Goal: Task Accomplishment & Management: Complete application form

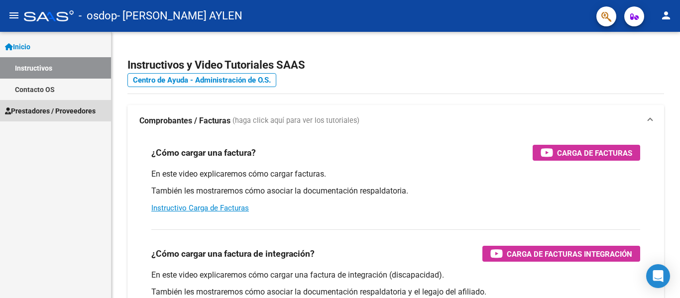
click at [70, 114] on span "Prestadores / Proveedores" at bounding box center [50, 111] width 91 height 11
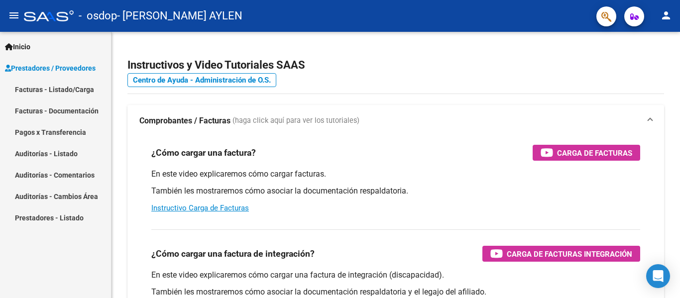
click at [94, 92] on link "Facturas - Listado/Carga" at bounding box center [55, 89] width 111 height 21
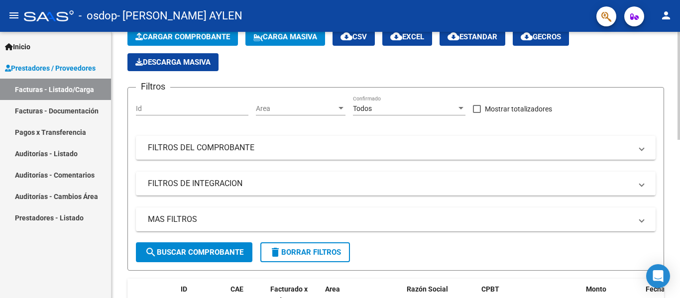
scroll to position [59, 0]
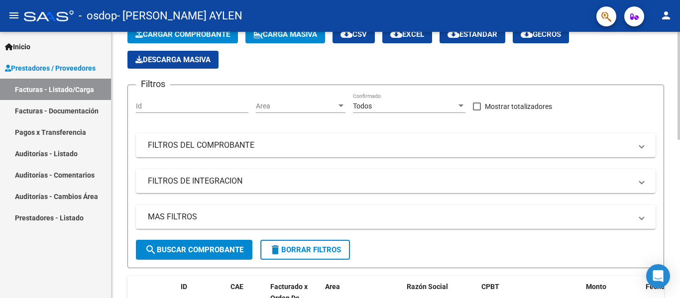
click at [680, 122] on div at bounding box center [679, 110] width 2 height 108
click at [204, 40] on button "Cargar Comprobante" at bounding box center [182, 34] width 111 height 18
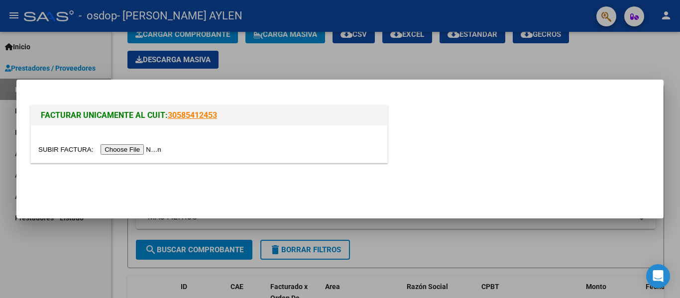
click at [125, 149] on input "file" at bounding box center [101, 149] width 126 height 10
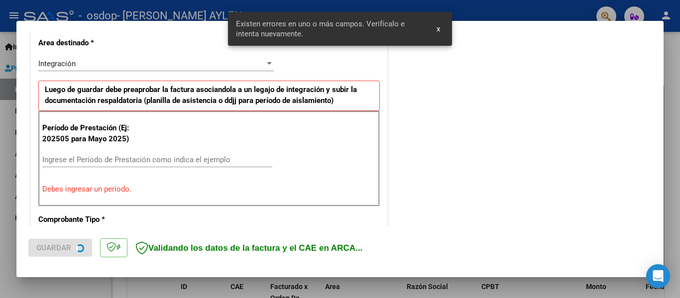
scroll to position [231, 0]
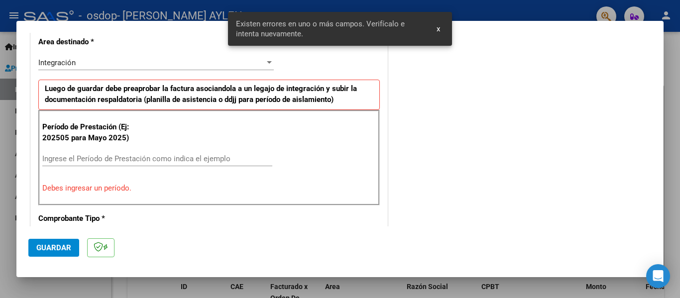
click at [210, 160] on input "Ingrese el Período de Prestación como indica el ejemplo" at bounding box center [157, 158] width 230 height 9
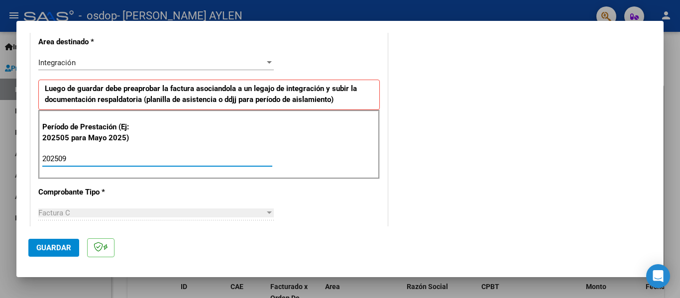
type input "202509"
click at [214, 188] on div "CUIT * 27-39661023-5 Ingresar CUIT ANALISIS PRESTADOR [PERSON_NAME] [PERSON_NAM…" at bounding box center [209, 300] width 356 height 749
click at [212, 207] on div "Factura C Seleccionar Tipo" at bounding box center [155, 213] width 235 height 15
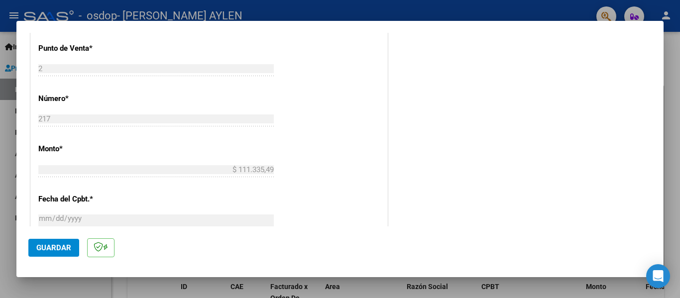
scroll to position [450, 0]
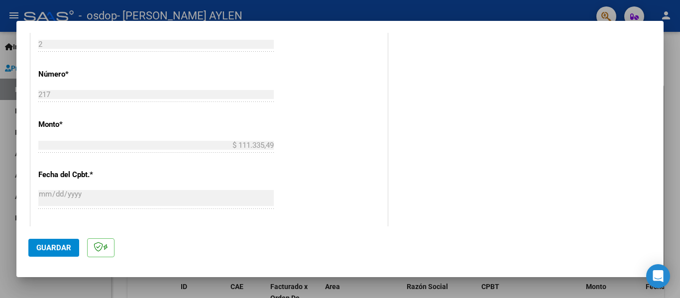
click at [385, 119] on div "DATOS DEL COMPROBANTE CUIT * 27-39661023-5 Ingresar CUIT ANALISIS PRESTADOR [PE…" at bounding box center [208, 72] width 361 height 770
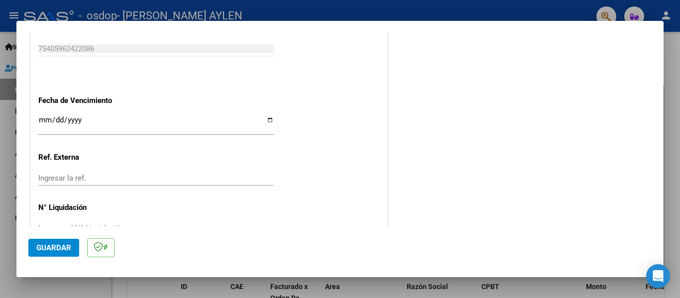
scroll to position [682, 0]
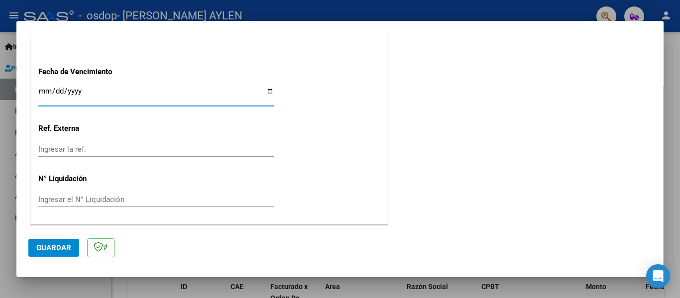
click at [86, 92] on input "Ingresar la fecha" at bounding box center [155, 95] width 235 height 16
click at [266, 92] on input "Ingresar la fecha" at bounding box center [155, 95] width 235 height 16
type input "[DATE]"
click at [141, 153] on input "Ingresar la ref." at bounding box center [155, 149] width 235 height 9
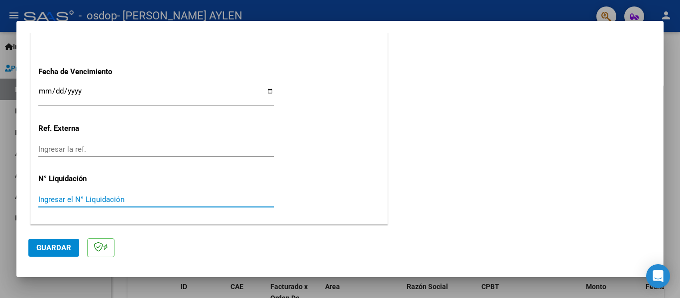
click at [133, 201] on input "Ingresar el N° Liquidación" at bounding box center [155, 199] width 235 height 9
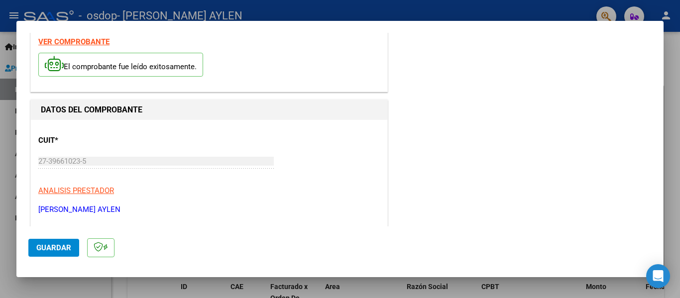
scroll to position [0, 0]
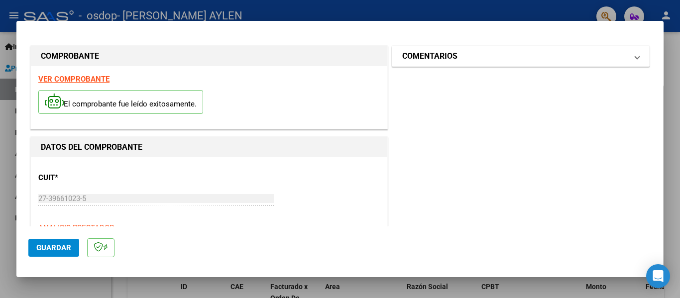
click at [611, 51] on mat-panel-title "COMENTARIOS" at bounding box center [514, 56] width 225 height 12
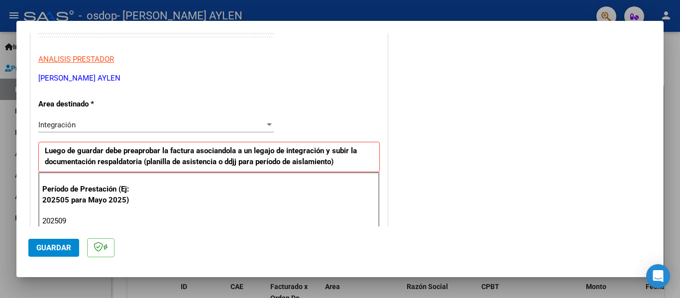
scroll to position [174, 0]
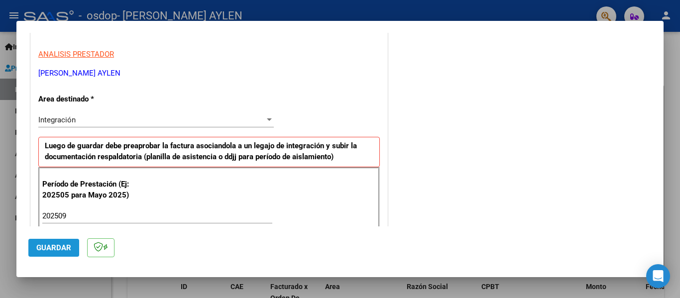
click at [62, 246] on span "Guardar" at bounding box center [53, 247] width 35 height 9
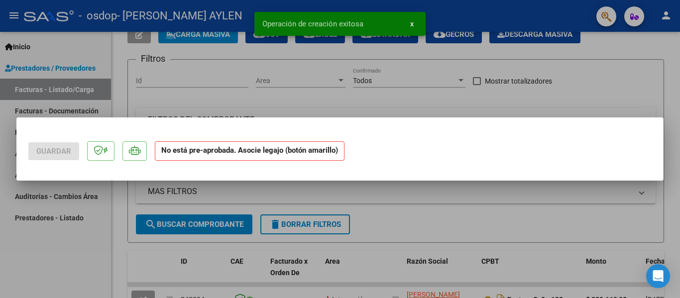
scroll to position [0, 0]
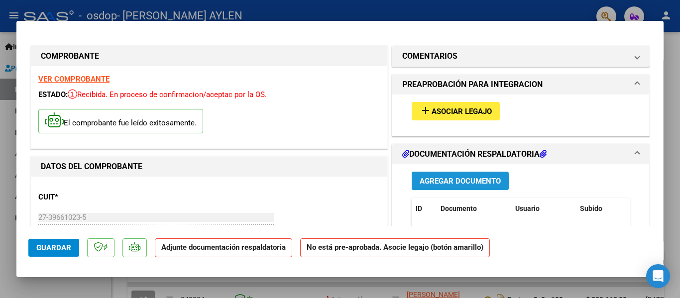
click at [446, 179] on span "Agregar Documento" at bounding box center [460, 181] width 81 height 9
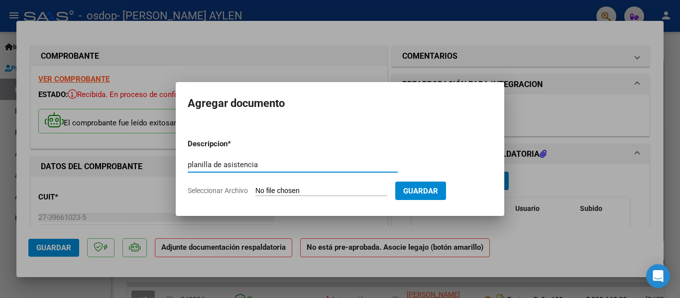
type input "planilla de asistencia"
click at [293, 192] on input "Seleccionar Archivo" at bounding box center [321, 191] width 132 height 9
click at [138, 199] on div at bounding box center [340, 149] width 680 height 298
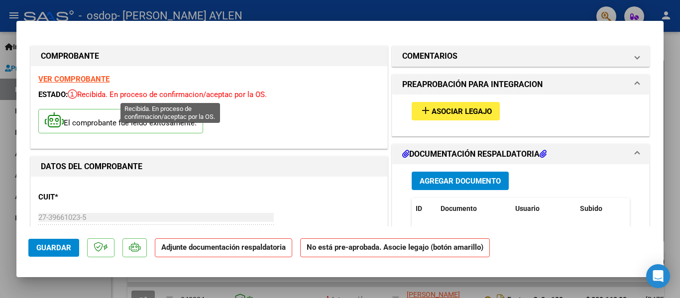
click at [114, 96] on span "Recibida. En proceso de confirmacion/aceptac por la OS." at bounding box center [167, 94] width 199 height 9
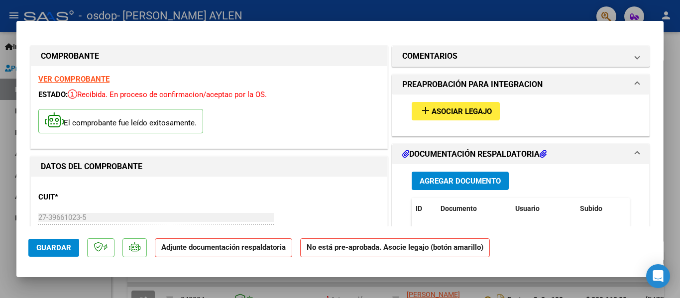
click at [84, 82] on strong "VER COMPROBANTE" at bounding box center [73, 79] width 71 height 9
click at [465, 184] on span "Agregar Documento" at bounding box center [460, 181] width 81 height 9
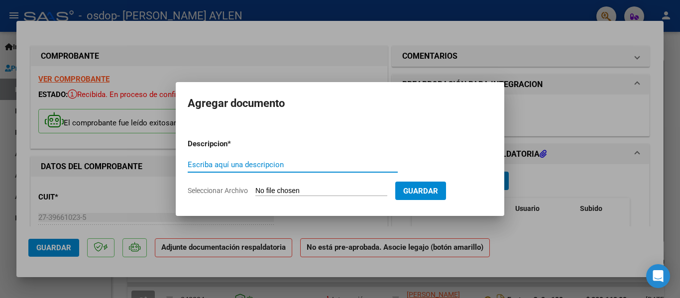
click at [334, 192] on input "Seleccionar Archivo" at bounding box center [321, 191] width 132 height 9
type input "C:\fakepath\CamScanner [DATE] 11.37.pdf"
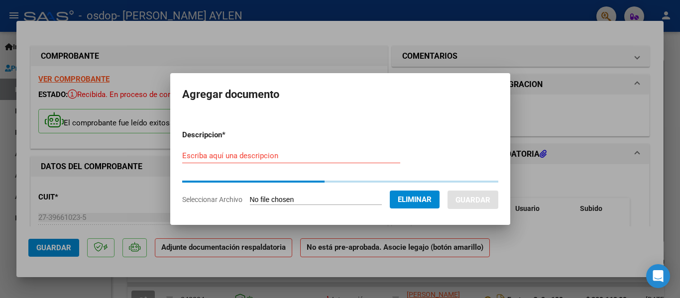
click at [282, 157] on input "Escriba aquí una descripcion" at bounding box center [291, 155] width 218 height 9
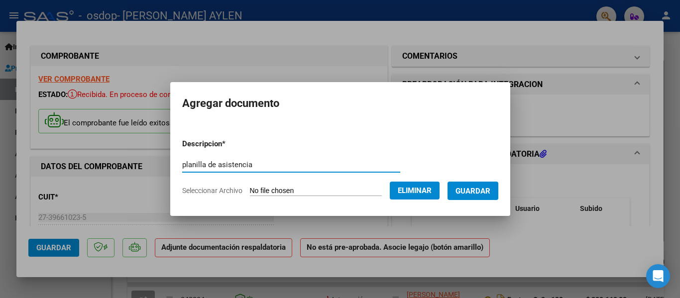
type input "planilla de asistencia"
click at [490, 187] on span "Guardar" at bounding box center [472, 191] width 35 height 9
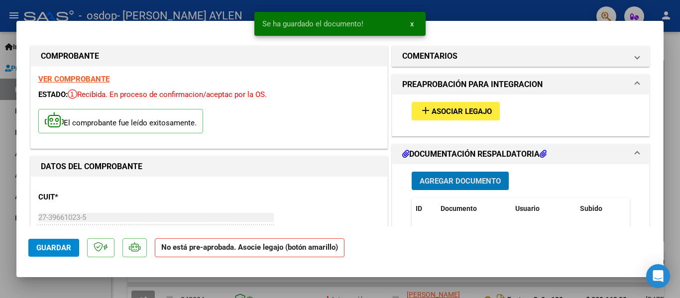
click at [63, 246] on span "Guardar" at bounding box center [53, 247] width 35 height 9
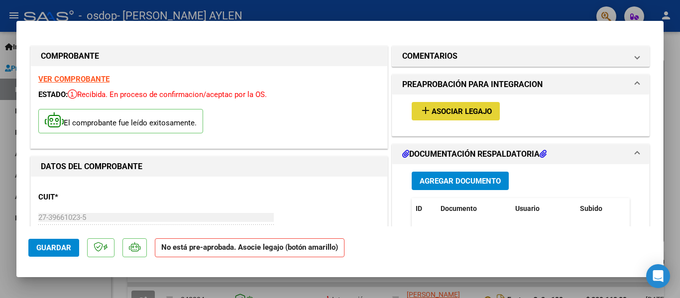
click at [447, 117] on button "add Asociar Legajo" at bounding box center [456, 111] width 88 height 18
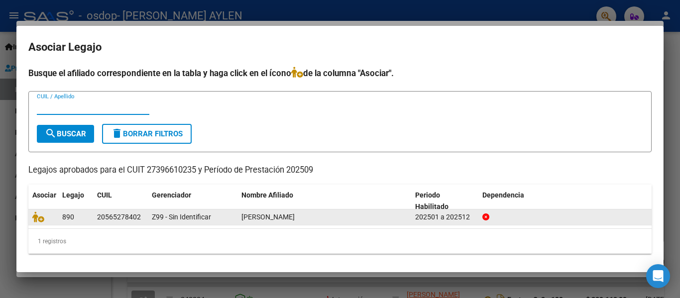
click at [416, 218] on div "202501 a 202512" at bounding box center [444, 217] width 59 height 11
click at [126, 218] on div "20565278402" at bounding box center [119, 217] width 44 height 11
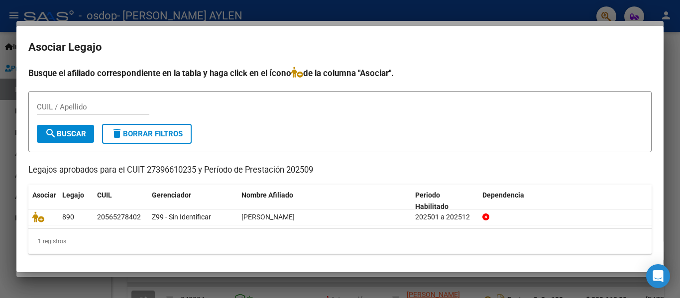
click at [75, 109] on input "CUIL / Apellido" at bounding box center [93, 107] width 113 height 9
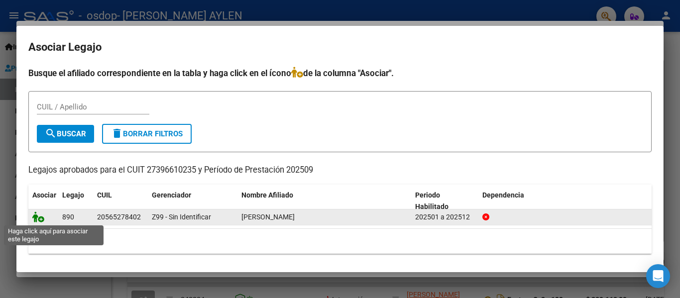
click at [42, 217] on icon at bounding box center [38, 217] width 12 height 11
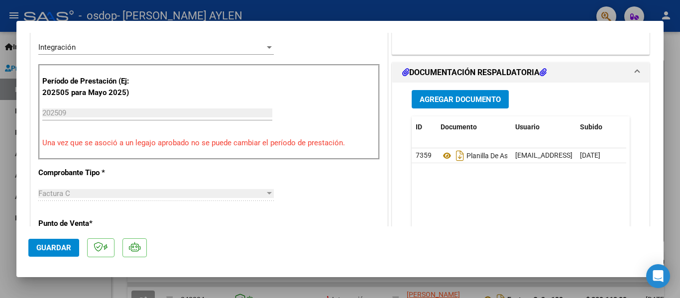
scroll to position [268, 0]
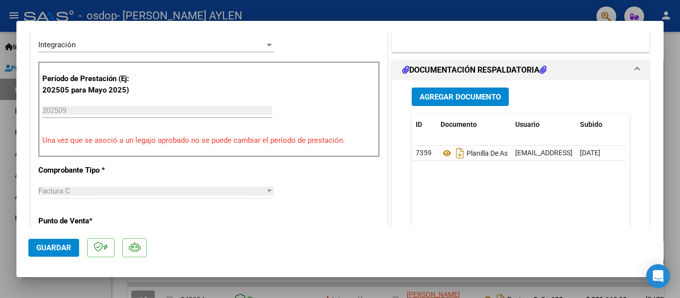
click at [60, 244] on span "Guardar" at bounding box center [53, 247] width 35 height 9
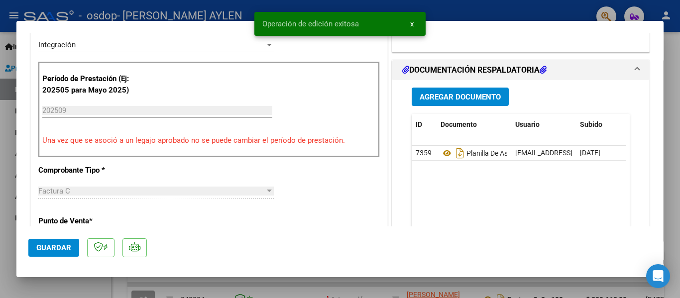
click at [676, 59] on div at bounding box center [340, 149] width 680 height 298
type input "$ 0,00"
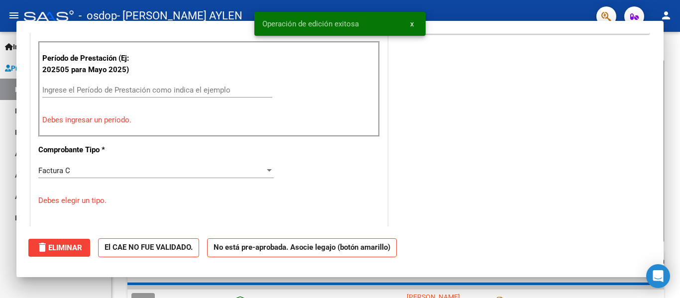
scroll to position [225, 0]
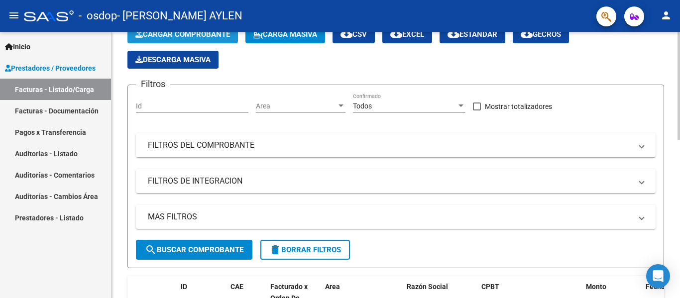
click at [227, 33] on span "Cargar Comprobante" at bounding box center [182, 34] width 95 height 9
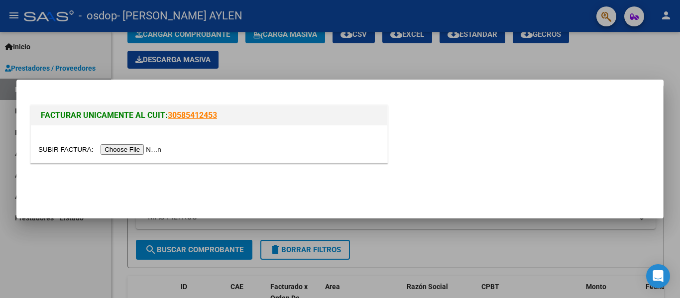
click at [146, 147] on input "file" at bounding box center [101, 149] width 126 height 10
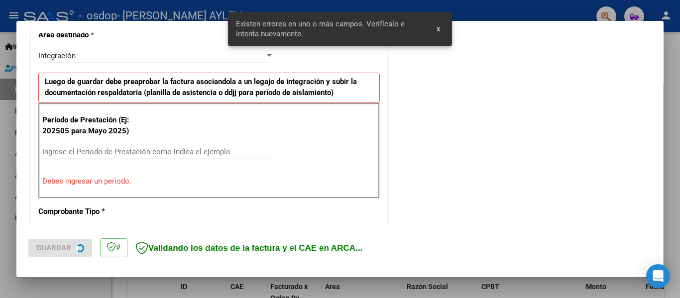
scroll to position [250, 0]
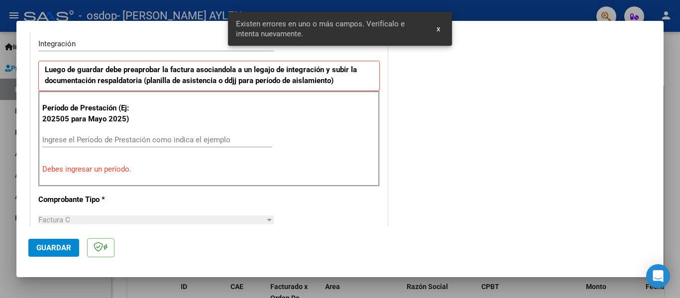
click at [197, 141] on input "Ingrese el Período de Prestación como indica el ejemplo" at bounding box center [157, 139] width 230 height 9
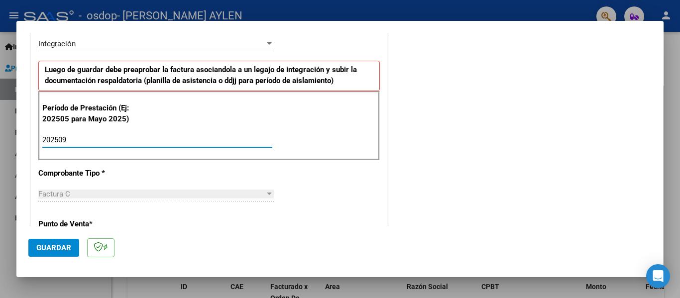
type input "202509"
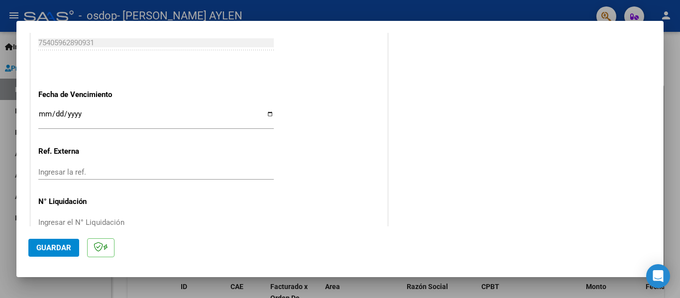
scroll to position [682, 0]
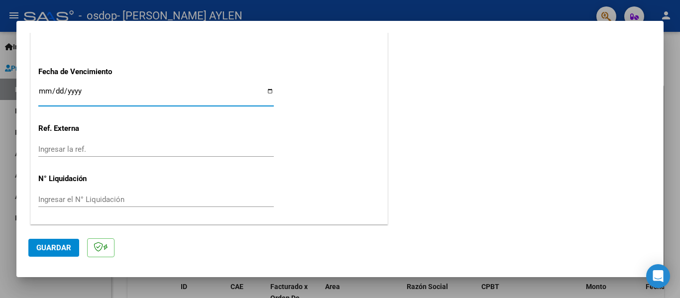
click at [266, 89] on input "Ingresar la fecha" at bounding box center [155, 95] width 235 height 16
type input "[DATE]"
click at [72, 252] on button "Guardar" at bounding box center [53, 248] width 51 height 18
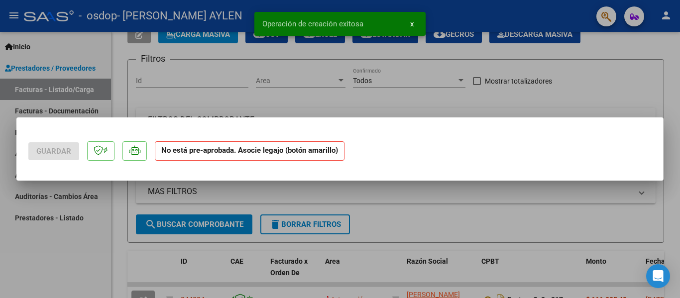
scroll to position [0, 0]
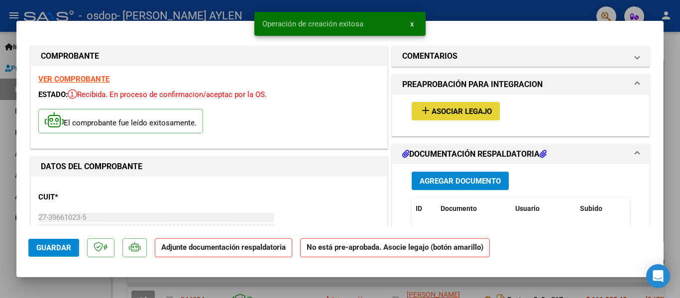
click at [468, 114] on span "Asociar Legajo" at bounding box center [462, 111] width 60 height 9
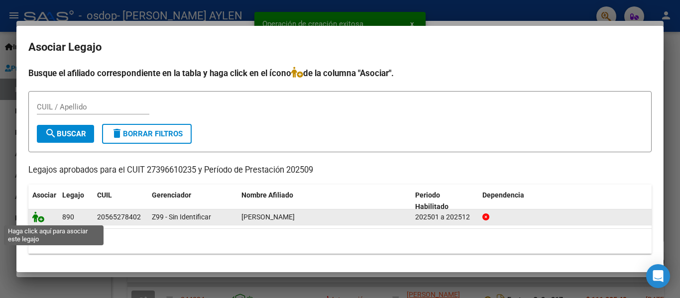
click at [35, 215] on icon at bounding box center [38, 217] width 12 height 11
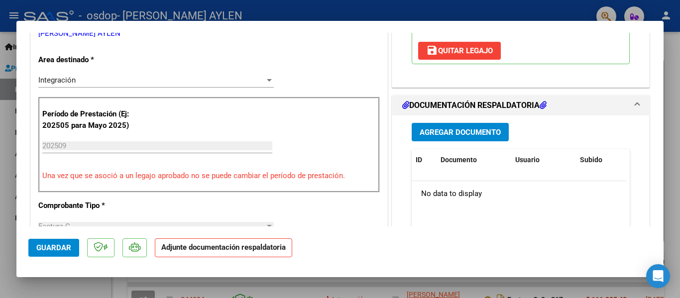
scroll to position [247, 0]
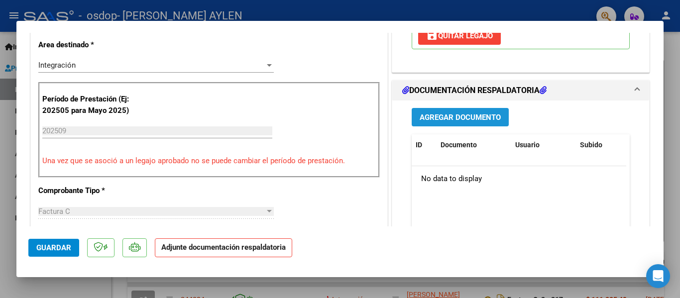
click at [458, 122] on button "Agregar Documento" at bounding box center [460, 117] width 97 height 18
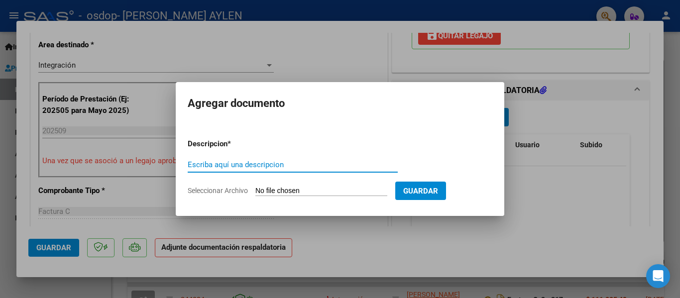
click at [244, 163] on input "Escriba aquí una descripcion" at bounding box center [293, 164] width 210 height 9
type input "planilla de asistencia"
click at [242, 190] on span "Seleccionar Archivo" at bounding box center [218, 191] width 60 height 8
click at [255, 190] on input "Seleccionar Archivo" at bounding box center [321, 191] width 132 height 9
type input "C:\fakepath\CamScanner [DATE] 11.38.pdf"
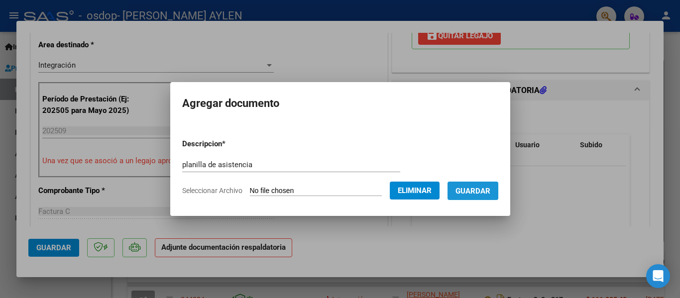
click at [485, 189] on span "Guardar" at bounding box center [472, 191] width 35 height 9
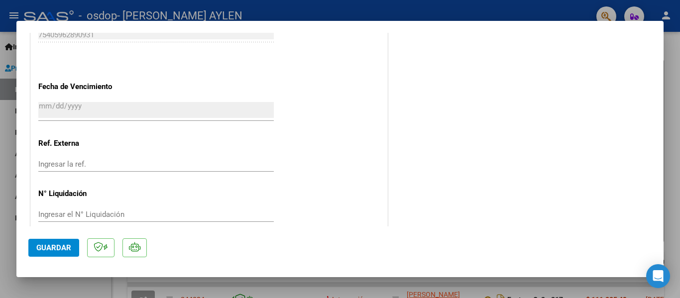
scroll to position [697, 0]
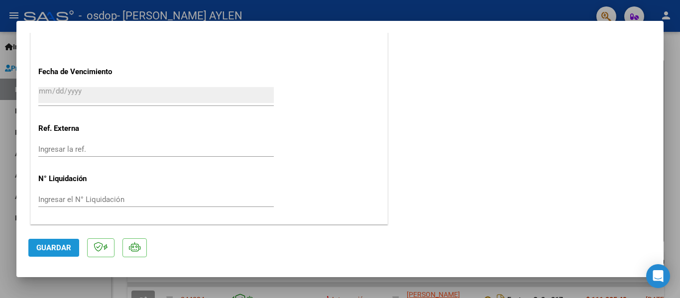
click at [63, 243] on span "Guardar" at bounding box center [53, 247] width 35 height 9
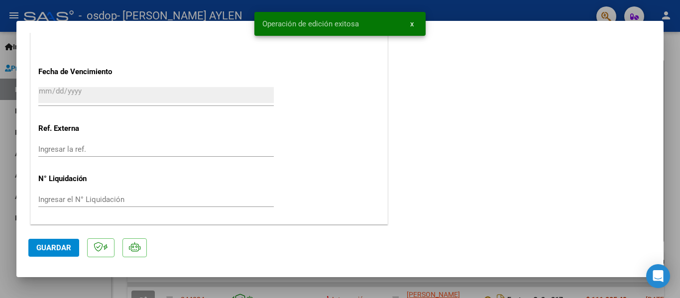
click at [680, 51] on div at bounding box center [340, 149] width 680 height 298
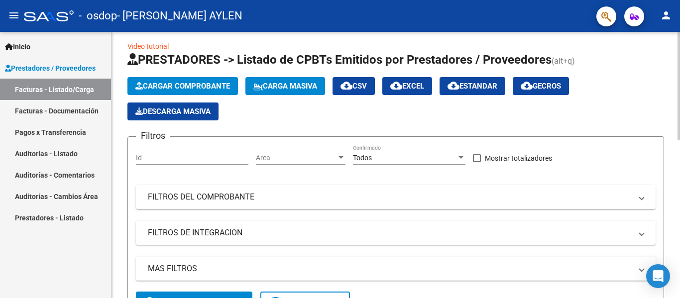
scroll to position [0, 0]
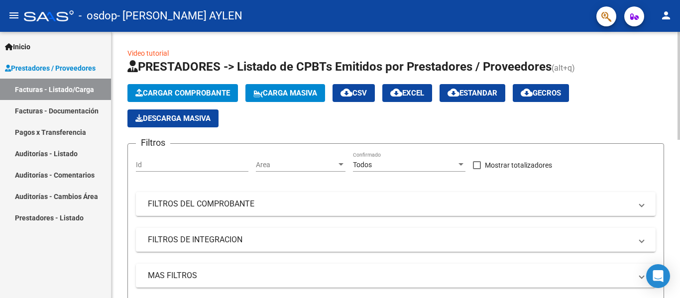
click at [680, 75] on div at bounding box center [679, 86] width 2 height 108
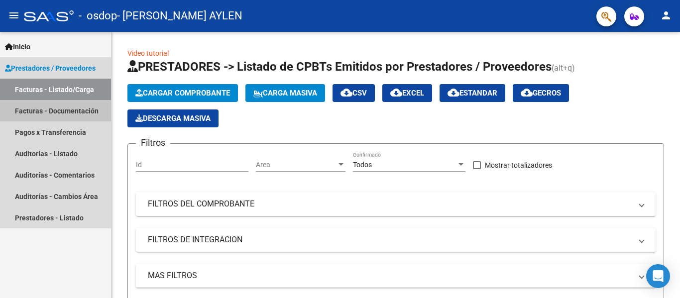
click at [81, 104] on link "Facturas - Documentación" at bounding box center [55, 110] width 111 height 21
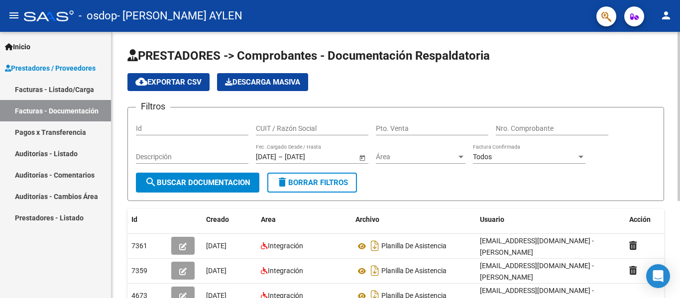
drag, startPoint x: 677, startPoint y: 93, endPoint x: 680, endPoint y: 123, distance: 30.5
click at [680, 123] on div "PRESTADORES -> Comprobantes - Documentación Respaldatoria cloud_download Export…" at bounding box center [397, 238] width 571 height 412
click at [680, 123] on div at bounding box center [679, 116] width 2 height 169
click at [666, 119] on div "PRESTADORES -> Comprobantes - Documentación Respaldatoria cloud_download Export…" at bounding box center [396, 238] width 569 height 412
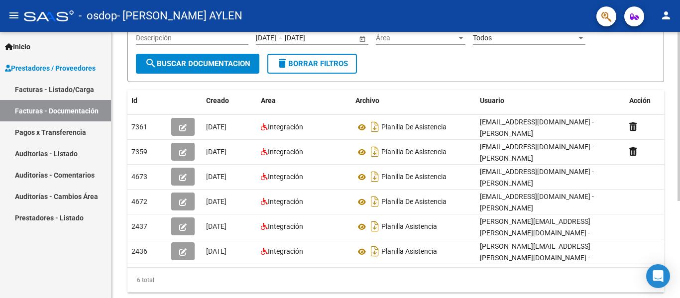
scroll to position [119, 0]
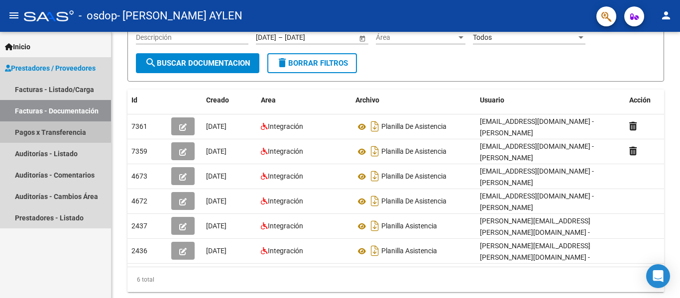
click at [44, 128] on link "Pagos x Transferencia" at bounding box center [55, 131] width 111 height 21
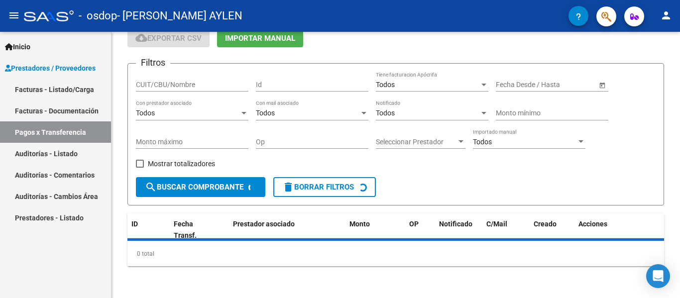
scroll to position [67, 0]
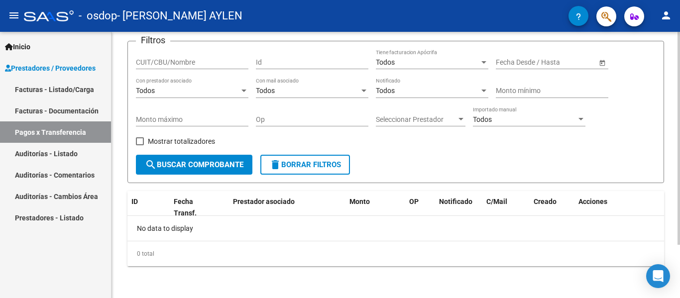
click at [680, 179] on div at bounding box center [679, 191] width 2 height 213
